Goal: Browse casually: Explore the website without a specific task or goal

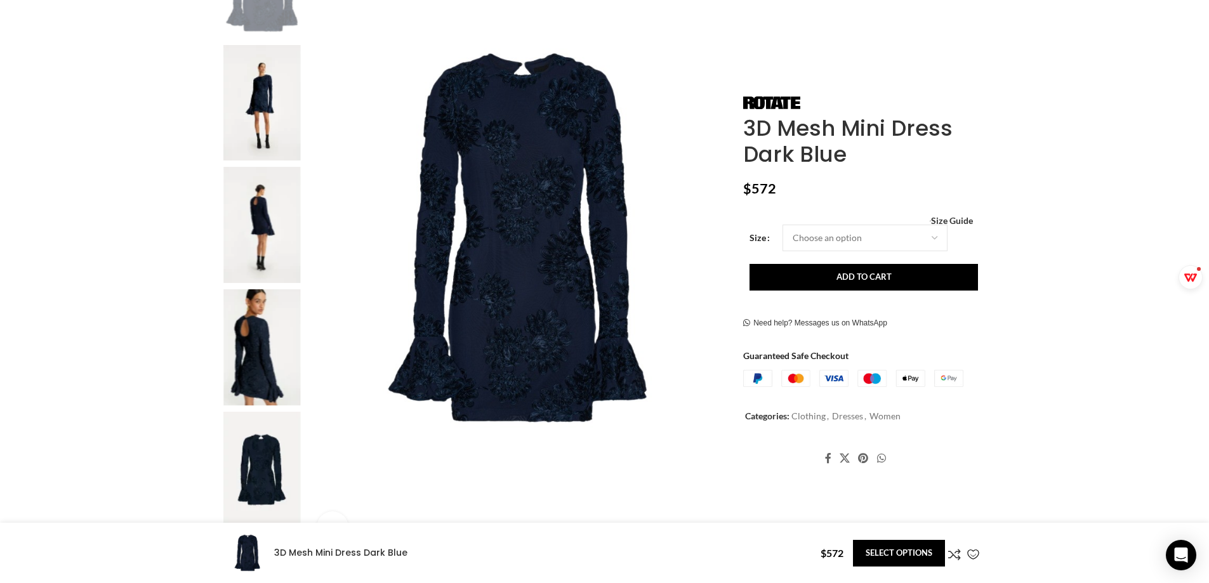
scroll to position [0, 1202]
